Goal: Task Accomplishment & Management: Manage account settings

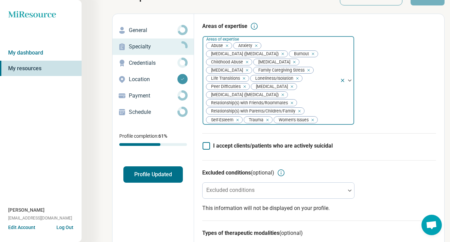
scroll to position [16, 0]
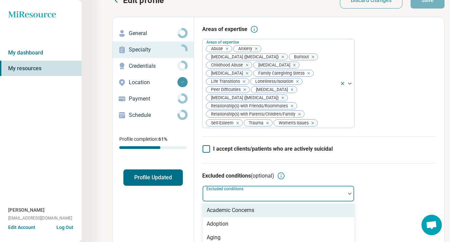
click at [253, 200] on div "Excluded conditions" at bounding box center [278, 193] width 152 height 16
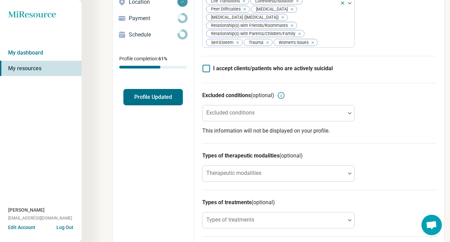
scroll to position [96, 0]
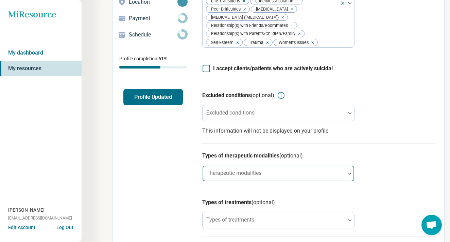
click at [239, 181] on div at bounding box center [273, 176] width 137 height 10
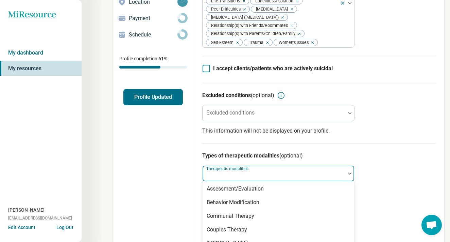
scroll to position [0, 0]
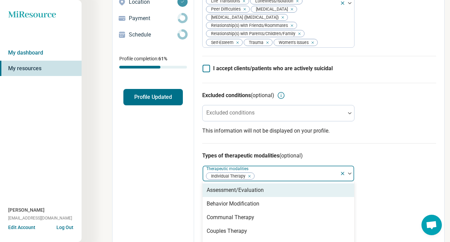
scroll to position [0, 0]
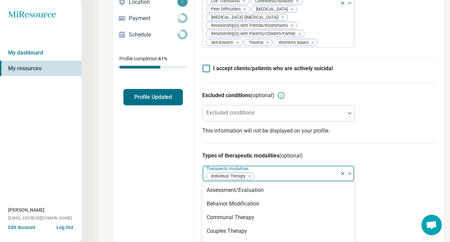
click at [377, 179] on div "Types of therapeutic modalities (optional) option Individual Therapy, selected.…" at bounding box center [319, 215] width 234 height 145
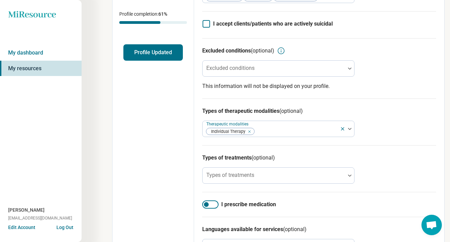
scroll to position [152, 0]
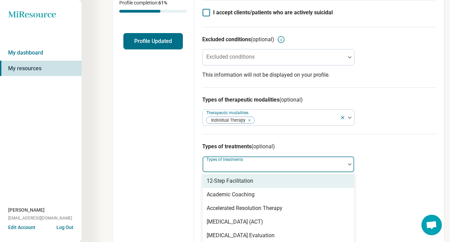
click at [351, 165] on img at bounding box center [349, 164] width 3 height 2
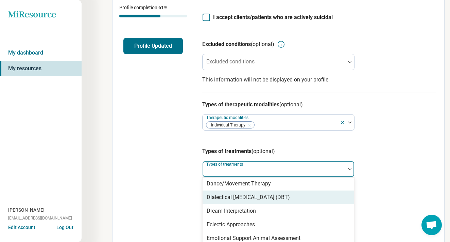
scroll to position [425, 0]
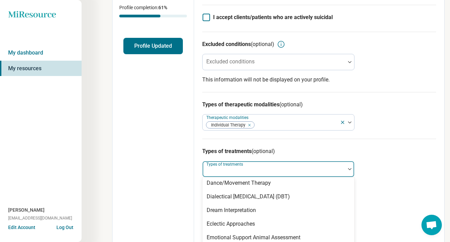
click at [385, 177] on div "Types of treatments (optional) Experiential [MEDICAL_DATA], 40 of 104. 104 resu…" at bounding box center [319, 216] width 234 height 156
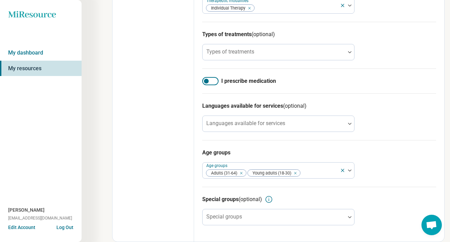
scroll to position [272, 0]
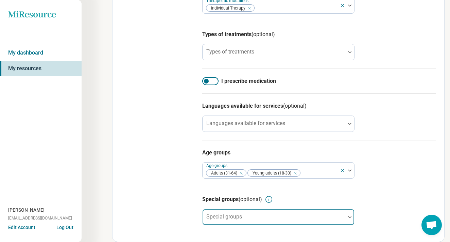
click at [346, 214] on div at bounding box center [350, 217] width 9 height 16
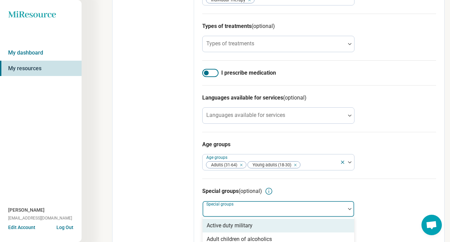
click at [389, 195] on div "Special groups (optional)" at bounding box center [319, 191] width 234 height 8
click at [303, 214] on div at bounding box center [274, 208] width 143 height 15
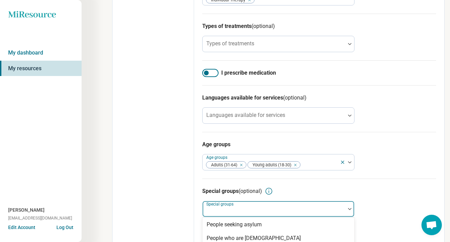
scroll to position [138, 0]
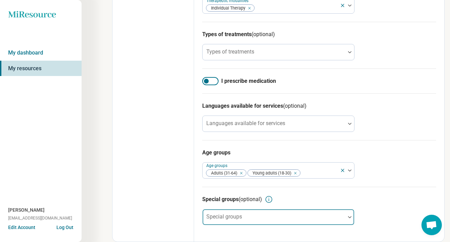
click at [320, 218] on div at bounding box center [273, 220] width 137 height 10
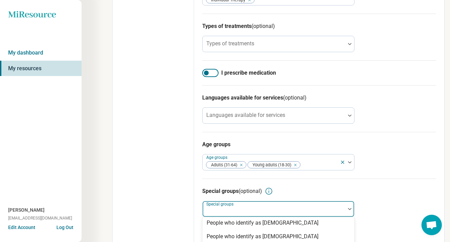
scroll to position [207, 0]
click at [375, 195] on div "Special groups (optional)" at bounding box center [319, 191] width 234 height 8
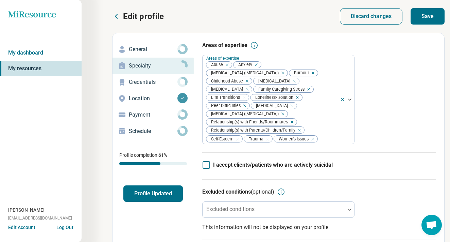
scroll to position [0, 0]
click at [138, 85] on p "Credentials" at bounding box center [153, 82] width 49 height 8
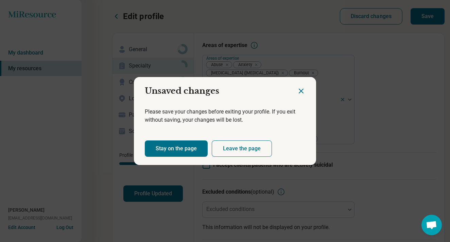
click at [181, 148] on button "Stay on the page" at bounding box center [176, 148] width 63 height 16
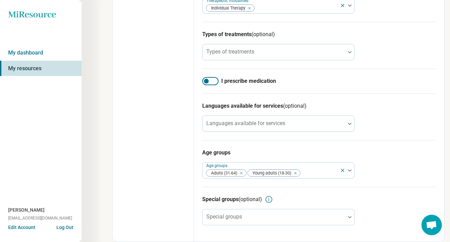
scroll to position [270, 0]
click at [315, 129] on div at bounding box center [273, 126] width 137 height 10
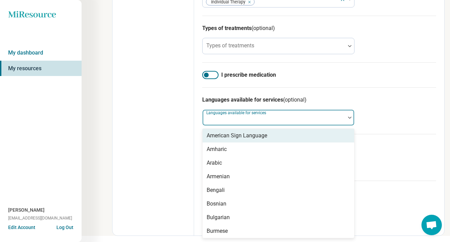
scroll to position [275, 0]
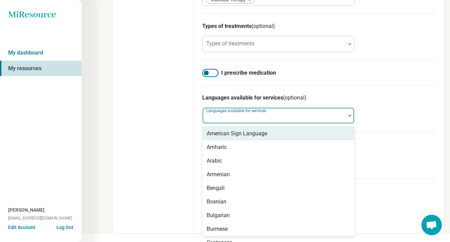
click at [370, 110] on div "Languages available for services (optional) American Sign Language, 1 of 57. 57…" at bounding box center [319, 108] width 234 height 47
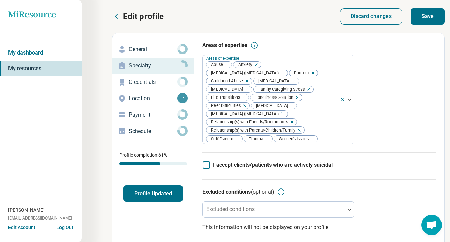
scroll to position [0, 0]
click at [427, 14] on button "Save" at bounding box center [428, 16] width 34 height 16
click at [149, 83] on p "Credentials" at bounding box center [153, 82] width 49 height 8
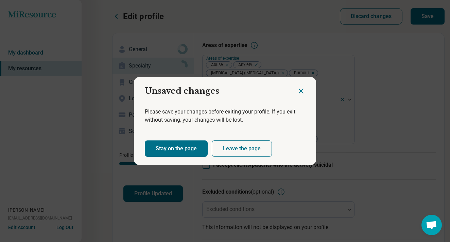
click at [180, 152] on button "Stay on the page" at bounding box center [176, 148] width 63 height 16
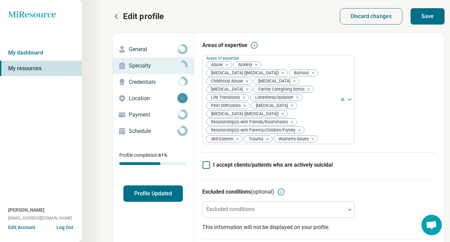
click at [152, 81] on p "Credentials" at bounding box center [153, 82] width 49 height 8
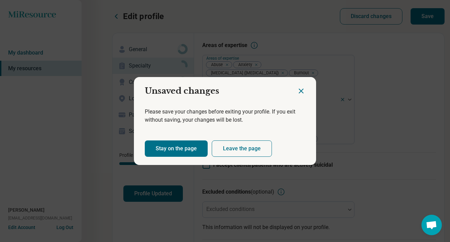
click at [254, 148] on button "Leave the page" at bounding box center [242, 148] width 60 height 16
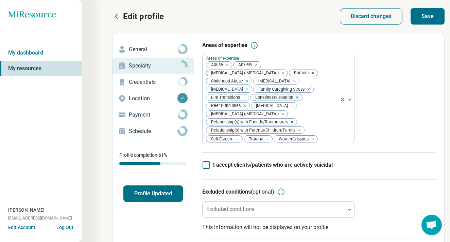
type textarea "*"
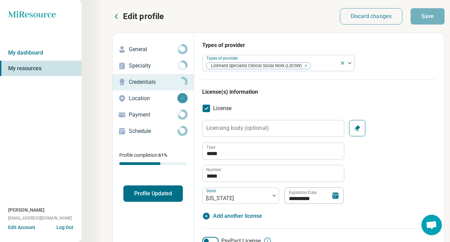
click at [140, 98] on p "Location" at bounding box center [153, 98] width 49 height 8
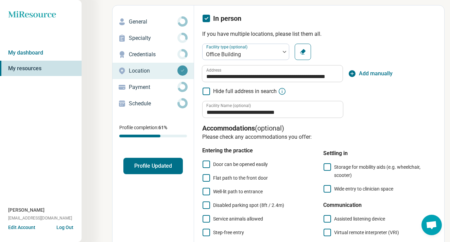
scroll to position [24, 0]
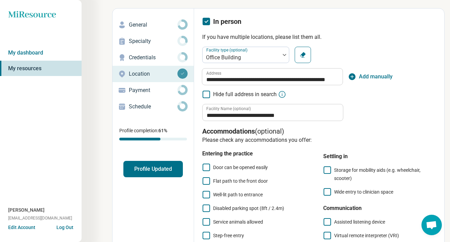
click at [138, 94] on p "Payment" at bounding box center [153, 90] width 49 height 8
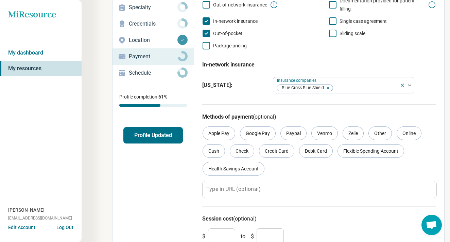
scroll to position [71, 0]
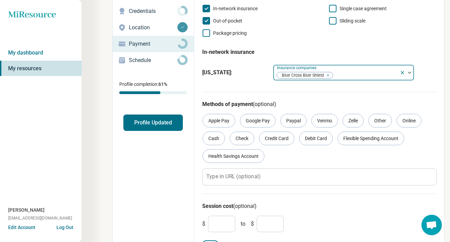
click at [369, 74] on div at bounding box center [366, 75] width 64 height 10
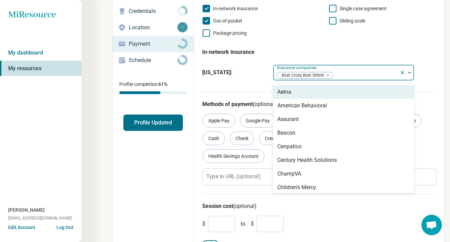
click at [306, 44] on fieldset "In-network insurance [US_STATE] : Aetna, 1 of 26. 26 results available. Use Up …" at bounding box center [319, 63] width 234 height 41
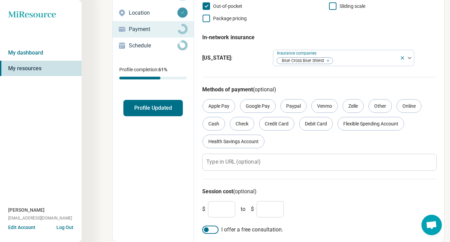
scroll to position [85, 0]
click at [228, 206] on input "*" at bounding box center [221, 209] width 27 height 16
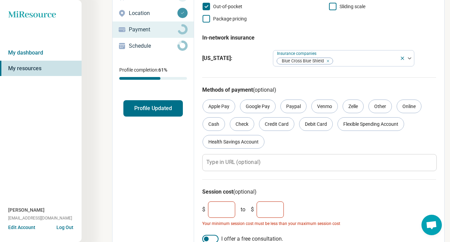
click at [216, 209] on input "***" at bounding box center [221, 209] width 27 height 16
type input "***"
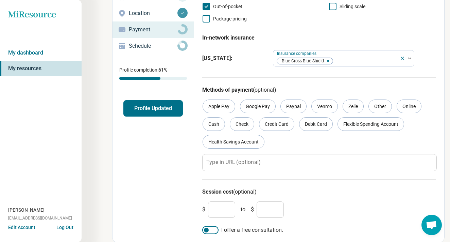
type input "***"
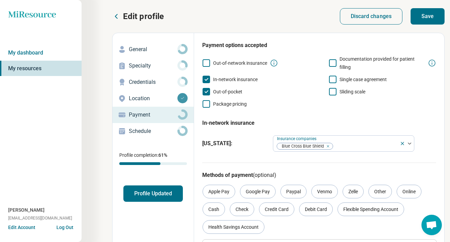
scroll to position [0, 0]
click at [425, 20] on button "Save" at bounding box center [428, 16] width 34 height 16
click at [159, 133] on p "Schedule" at bounding box center [153, 131] width 49 height 8
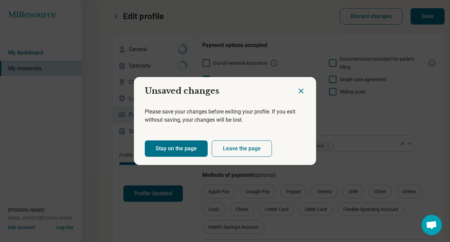
click at [182, 149] on button "Stay on the page" at bounding box center [176, 148] width 63 height 16
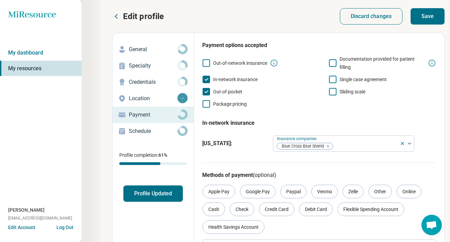
click at [157, 195] on button "Profile Updated" at bounding box center [153, 193] width 60 height 16
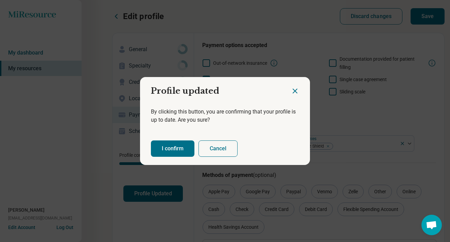
click at [181, 145] on button "I confirm" at bounding box center [173, 148] width 44 height 16
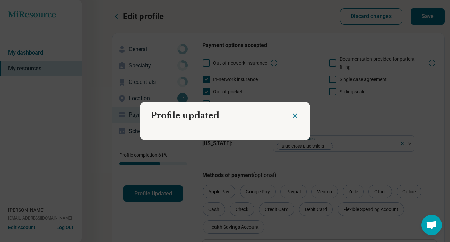
click at [292, 116] on icon "Close dialog" at bounding box center [295, 115] width 8 height 8
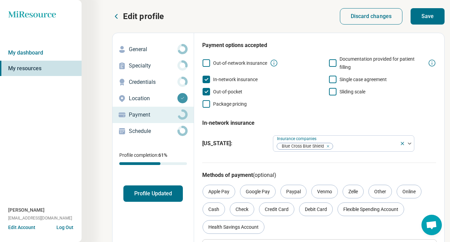
click at [425, 16] on button "Save" at bounding box center [428, 16] width 34 height 16
click at [159, 129] on p "Schedule" at bounding box center [153, 131] width 49 height 8
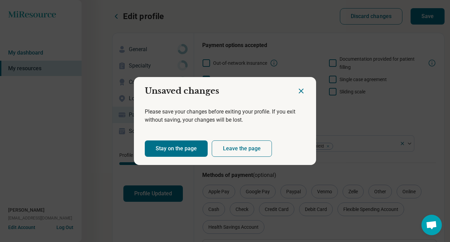
click at [236, 143] on button "Leave the page" at bounding box center [242, 148] width 60 height 16
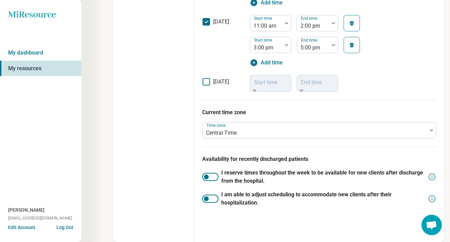
scroll to position [440, 0]
